Goal: Task Accomplishment & Management: Manage account settings

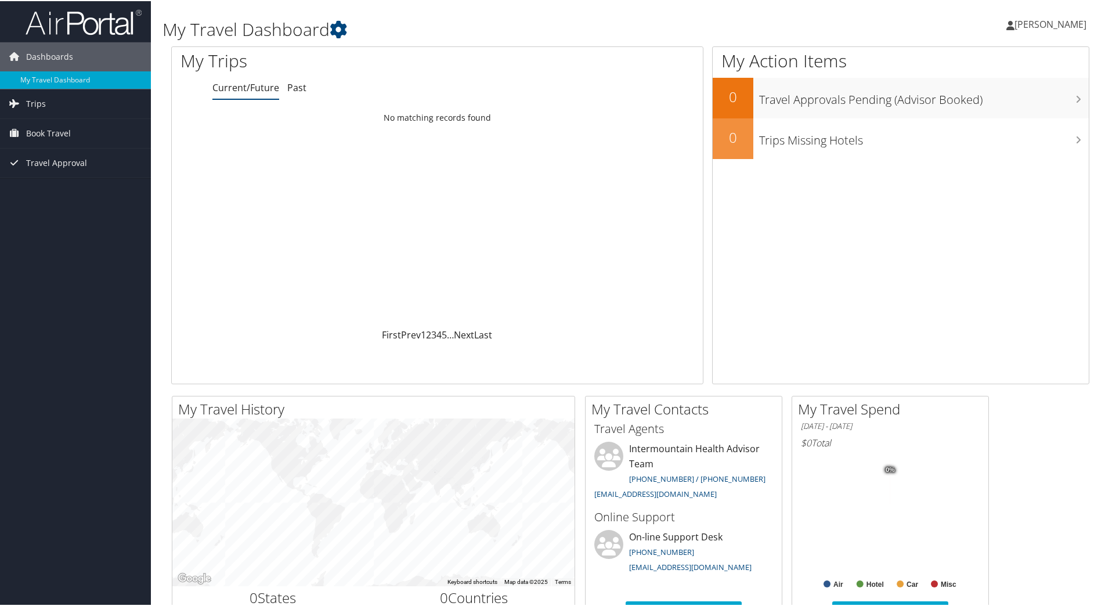
click at [1024, 26] on span "[PERSON_NAME]" at bounding box center [1050, 23] width 72 height 13
click at [1004, 105] on link "View Travel Profile" at bounding box center [1018, 103] width 129 height 20
click at [1032, 21] on span "[PERSON_NAME]" at bounding box center [1050, 23] width 72 height 13
click at [983, 193] on link "Sign Out" at bounding box center [1018, 189] width 129 height 20
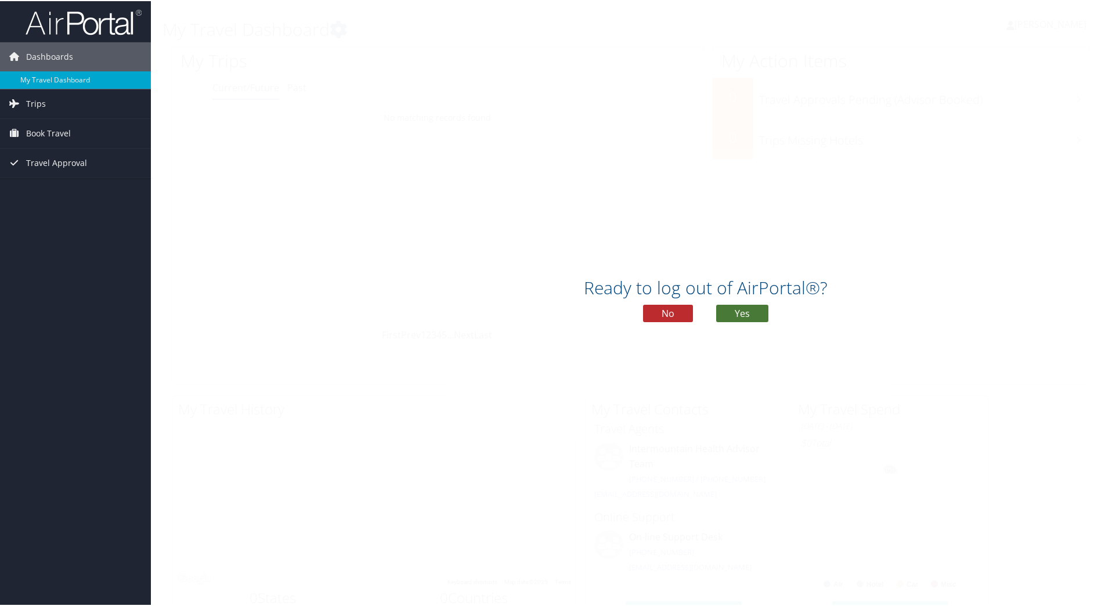
click at [734, 311] on button "Yes" at bounding box center [742, 311] width 52 height 17
